Goal: Task Accomplishment & Management: Use online tool/utility

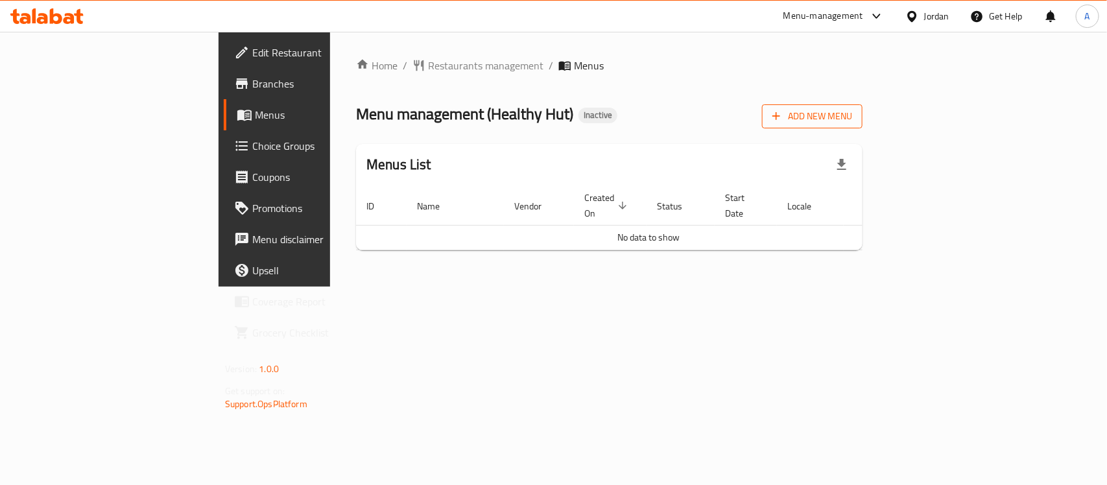
click at [783, 115] on icon "button" at bounding box center [776, 116] width 13 height 13
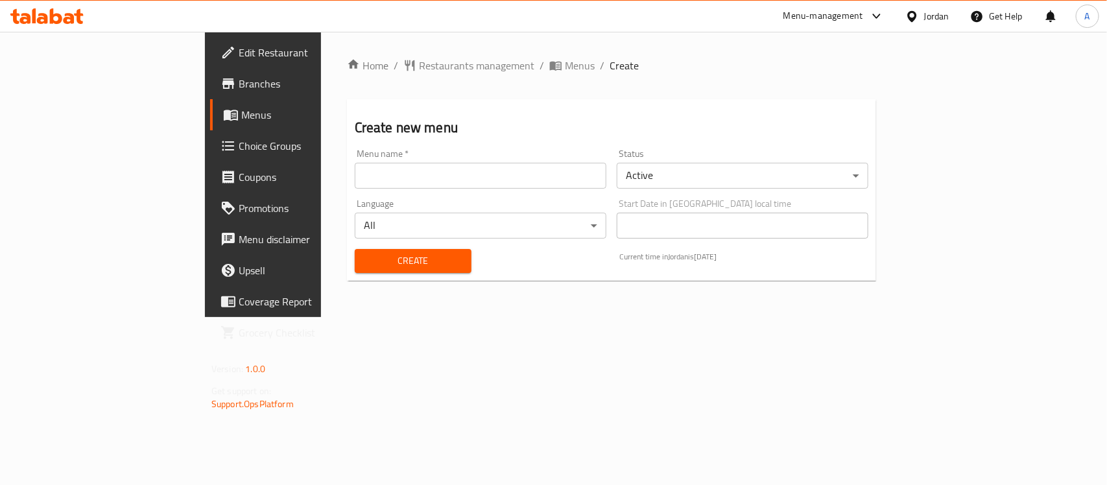
click at [481, 176] on input "text" at bounding box center [481, 176] width 252 height 26
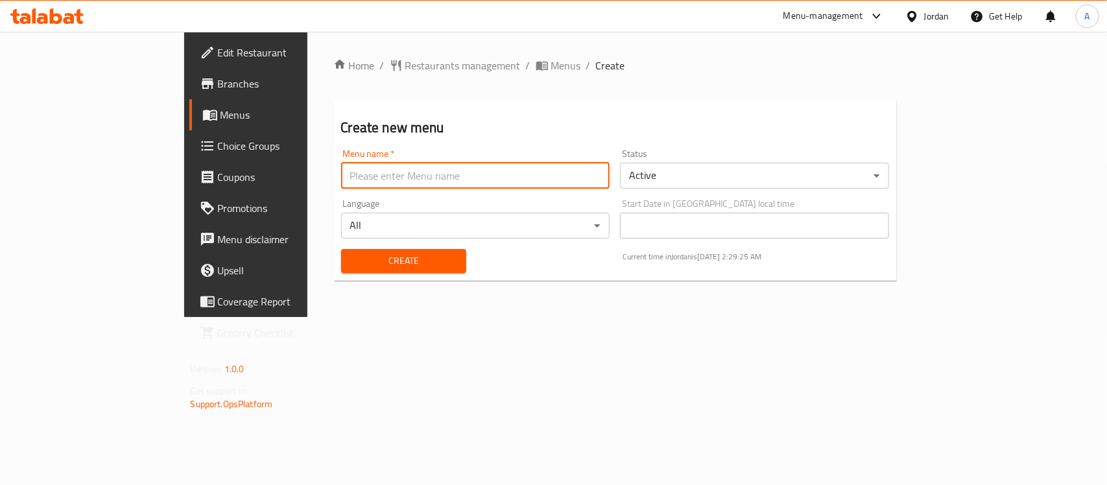
click at [341, 182] on input "text" at bounding box center [475, 176] width 269 height 26
type input "New Menu"
click at [351, 259] on span "Create" at bounding box center [403, 261] width 104 height 16
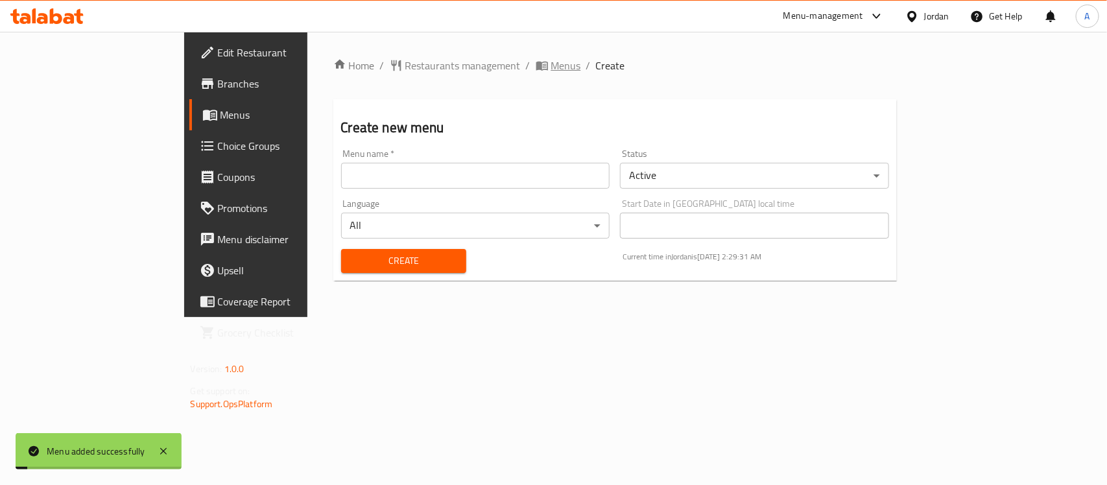
click at [551, 62] on span "Menus" at bounding box center [566, 66] width 30 height 16
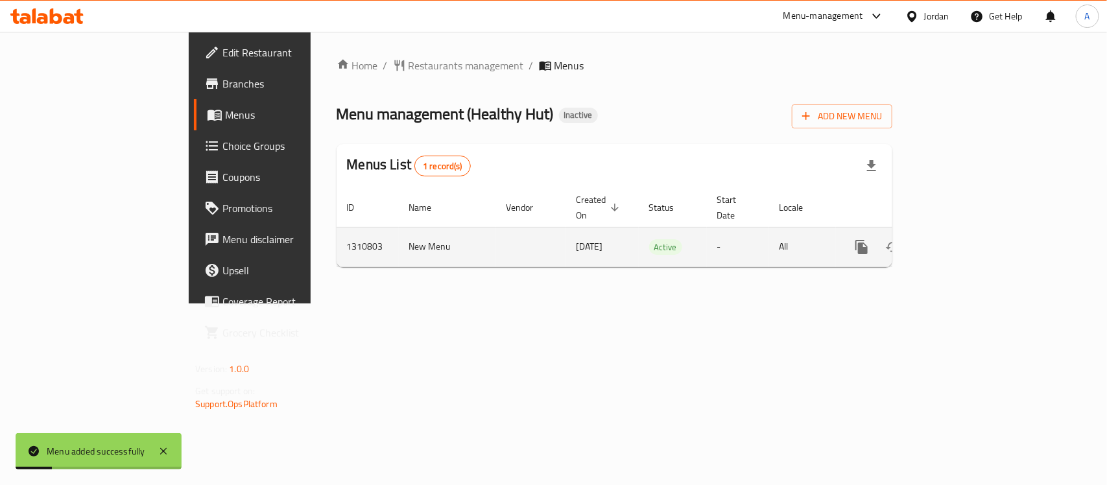
click at [971, 234] on link "enhanced table" at bounding box center [954, 246] width 31 height 31
